Goal: Information Seeking & Learning: Learn about a topic

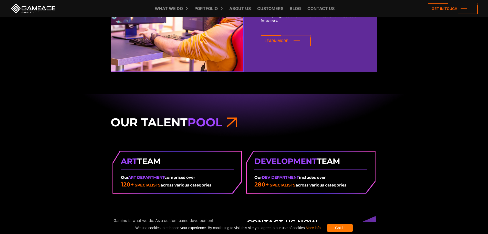
scroll to position [590, 0]
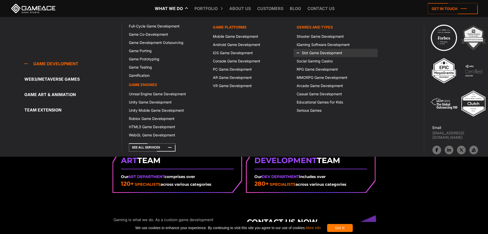
click at [317, 54] on link "Slot Game Development" at bounding box center [336, 53] width 84 height 8
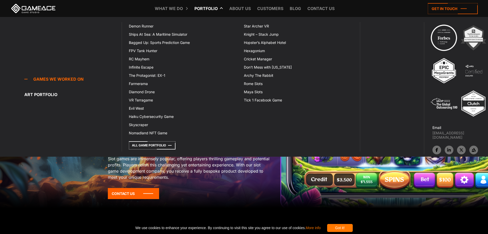
click at [210, 10] on link "Portfolio" at bounding box center [206, 8] width 28 height 17
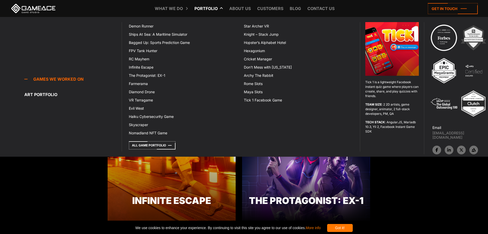
scroll to position [435, 0]
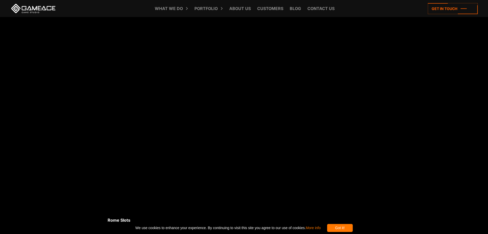
scroll to position [666, 0]
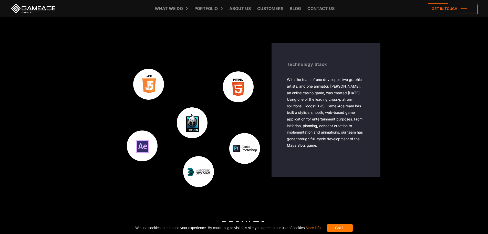
scroll to position [872, 0]
